Goal: Check status: Check status

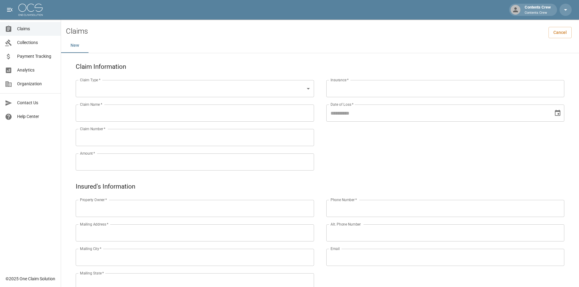
click at [34, 27] on span "Claims" at bounding box center [36, 29] width 39 height 6
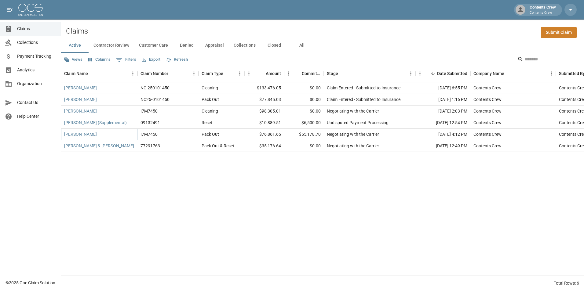
click at [85, 134] on link "[PERSON_NAME]" at bounding box center [80, 134] width 33 height 6
click at [299, 45] on button "All" at bounding box center [301, 45] width 27 height 15
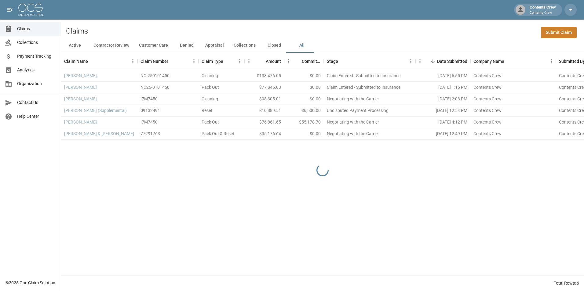
click at [271, 45] on button "Closed" at bounding box center [273, 45] width 27 height 15
click at [29, 27] on span "Claims" at bounding box center [36, 29] width 39 height 6
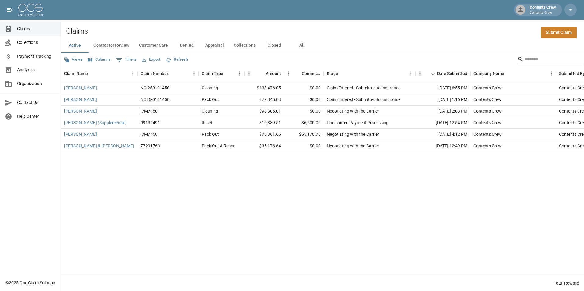
click at [273, 46] on button "Closed" at bounding box center [273, 45] width 27 height 15
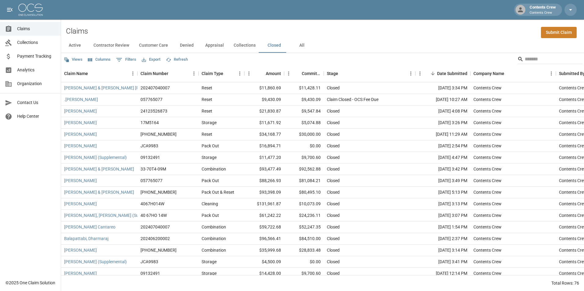
click at [158, 47] on button "Customer Care" at bounding box center [153, 45] width 39 height 15
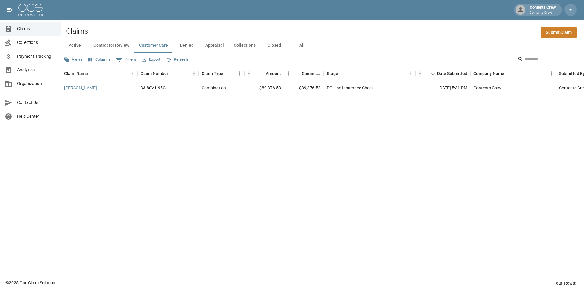
click at [186, 45] on button "Denied" at bounding box center [186, 45] width 27 height 15
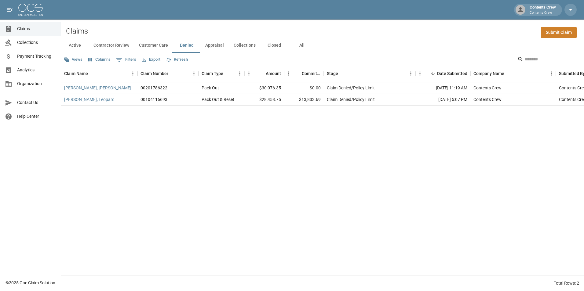
click at [29, 29] on span "Claims" at bounding box center [36, 29] width 39 height 6
